Goal: Information Seeking & Learning: Learn about a topic

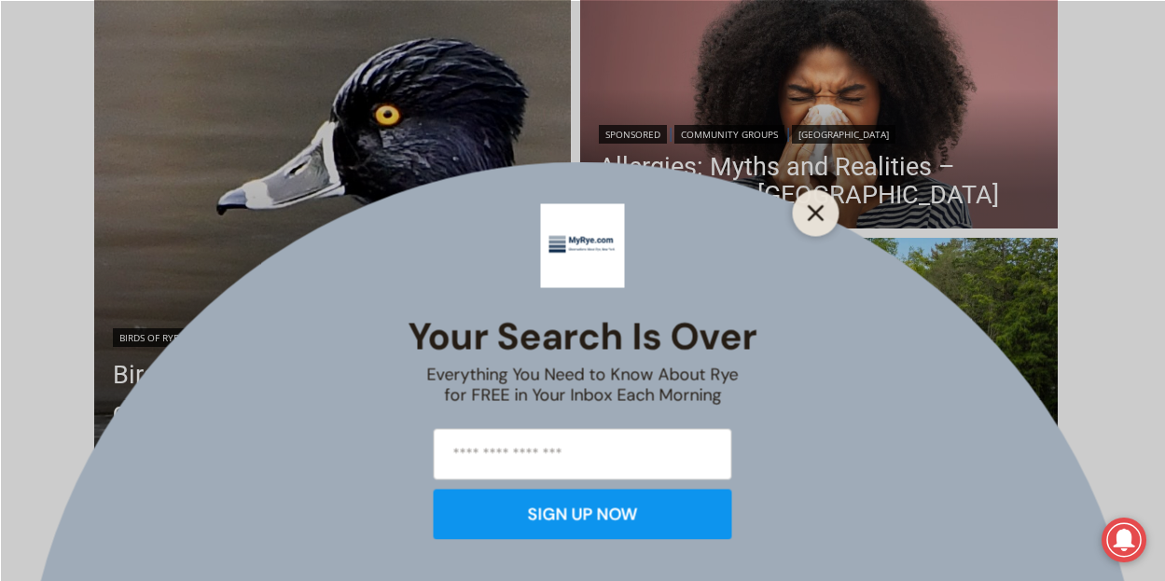
click at [810, 213] on icon "Close" at bounding box center [815, 212] width 17 height 17
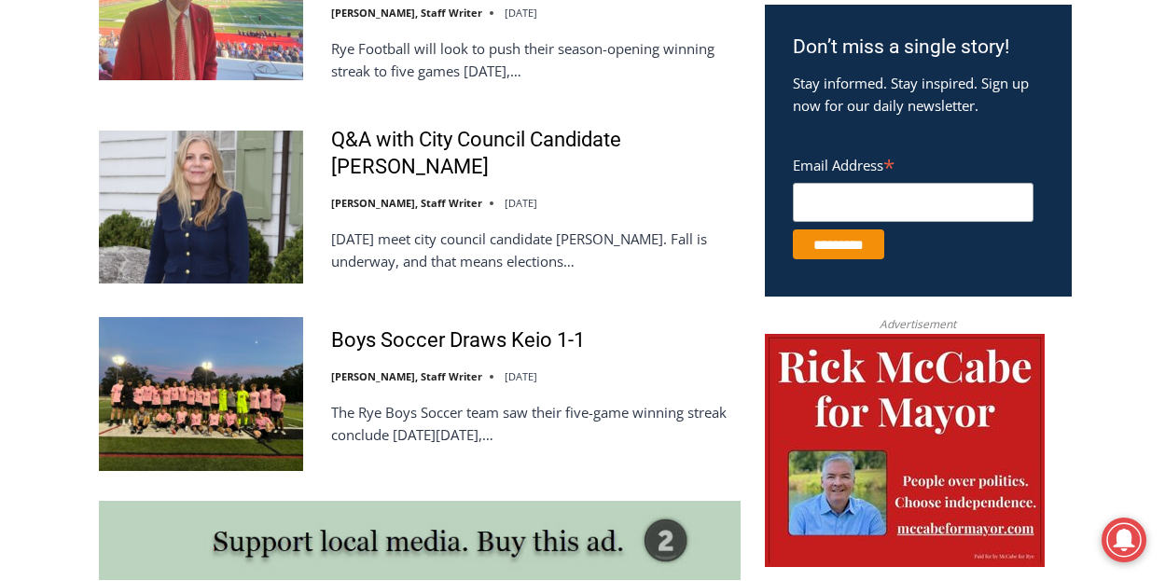
scroll to position [1179, 0]
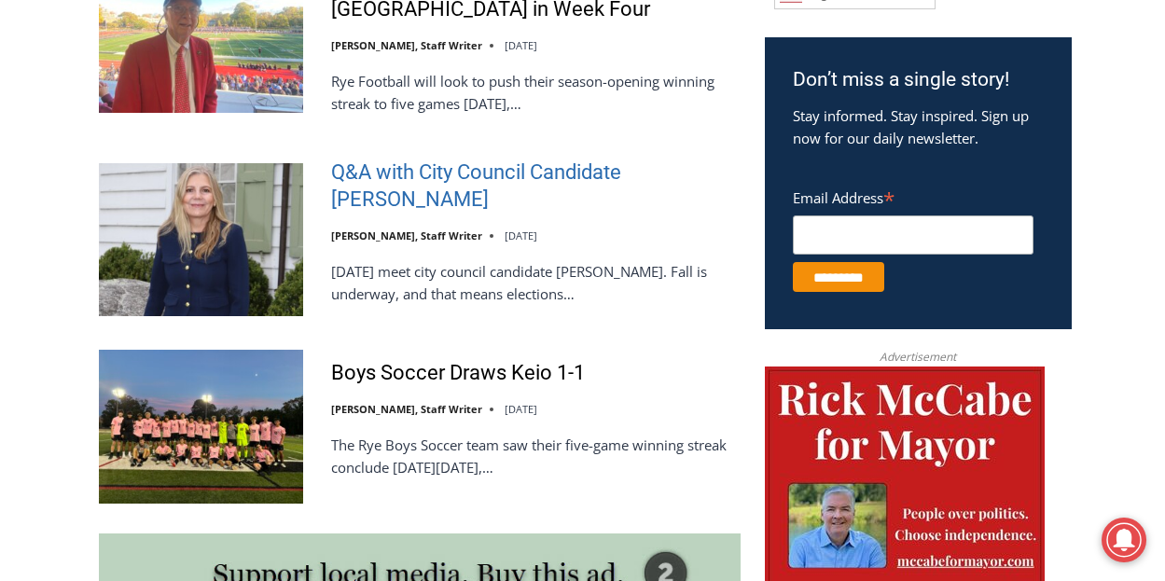
click at [407, 159] on link "Q&A with City Council Candidate [PERSON_NAME]" at bounding box center [535, 185] width 409 height 53
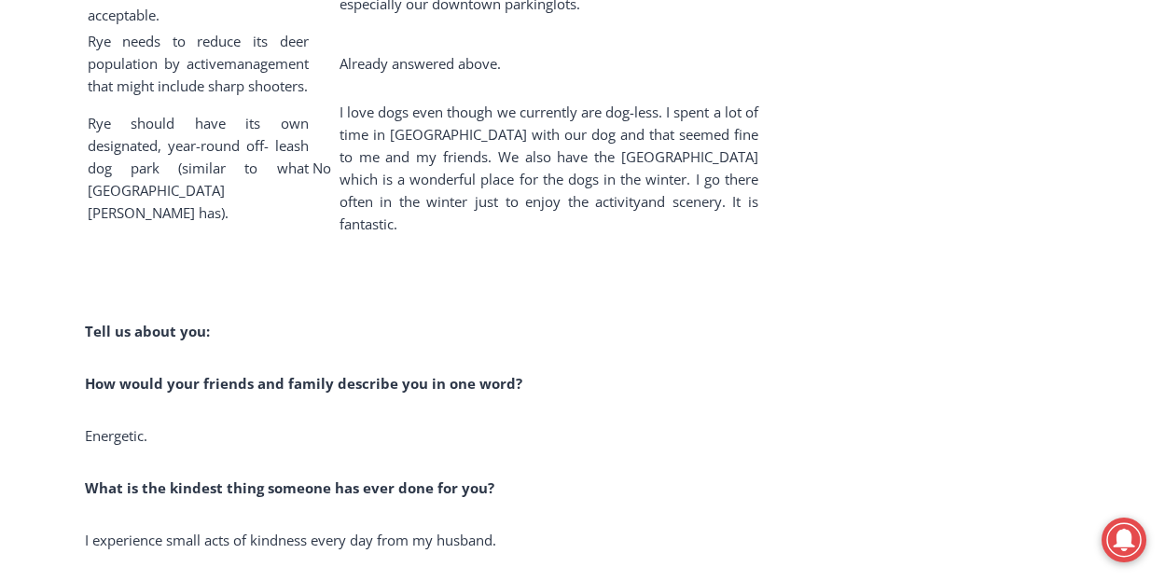
scroll to position [11712, 0]
click at [592, 321] on p "Tell us about you:" at bounding box center [423, 332] width 676 height 22
